Goal: Task Accomplishment & Management: Manage account settings

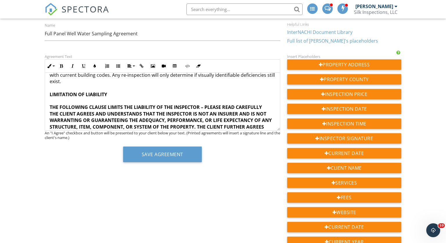
scroll to position [899, 0]
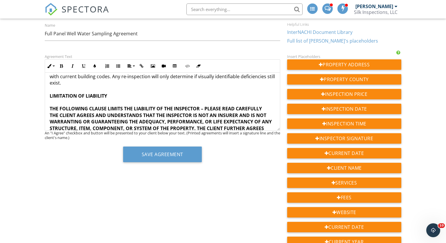
click at [57, 180] on p "THIS LIMITATION OF LIABILITY SPECIFICALLY COVERS LIABILITY FOR: DAMAGED PROPERT…" at bounding box center [162, 196] width 225 height 32
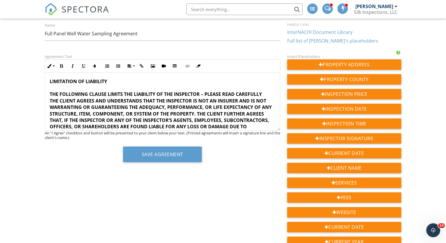
scroll to position [913, 0]
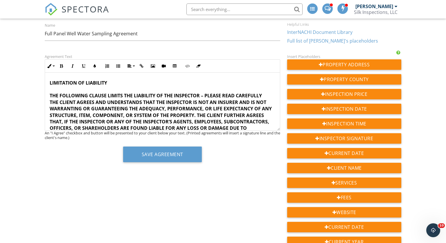
click at [50, 173] on strong "THIS LIMITATION OF LIABILITY SPECIFICALLY COVERS LIABILITY FOR: DAMAGED PROPERT…" at bounding box center [160, 186] width 221 height 26
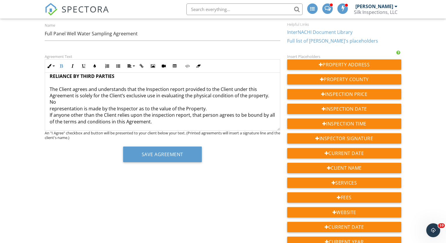
scroll to position [1334, 0]
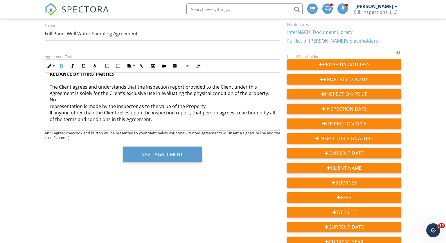
click at [59, 221] on p "THIS CONTRACT CONTAINS A BINDING ARBITRATION PROVISION WHICH MAY BE ENFORCED BY…" at bounding box center [162, 230] width 225 height 19
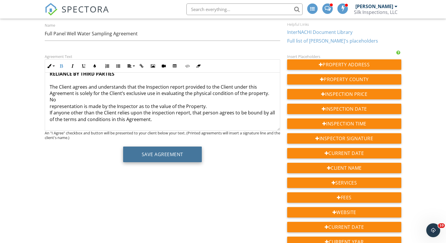
click at [150, 149] on button "Save Agreement" at bounding box center [162, 155] width 79 height 16
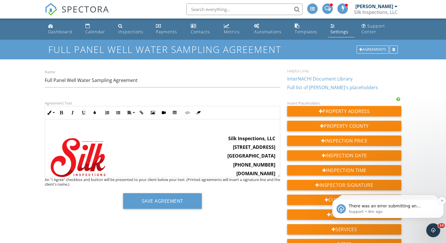
click at [403, 207] on span "There was an error submitting an inspection to HomeBinder: https://app.spectora…" at bounding box center [384, 212] width 72 height 16
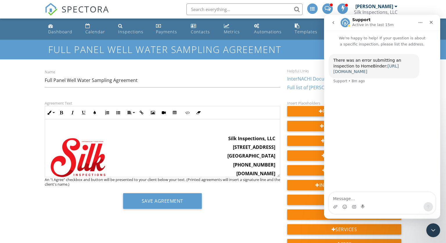
click at [382, 74] on link "https://app.spectora.com/inspection/1b60abeb-9130-4c28-8fc3-6e56cfe88e1a" at bounding box center [365, 69] width 65 height 10
click at [431, 23] on icon "Close" at bounding box center [431, 22] width 5 height 5
